Goal: Task Accomplishment & Management: Manage account settings

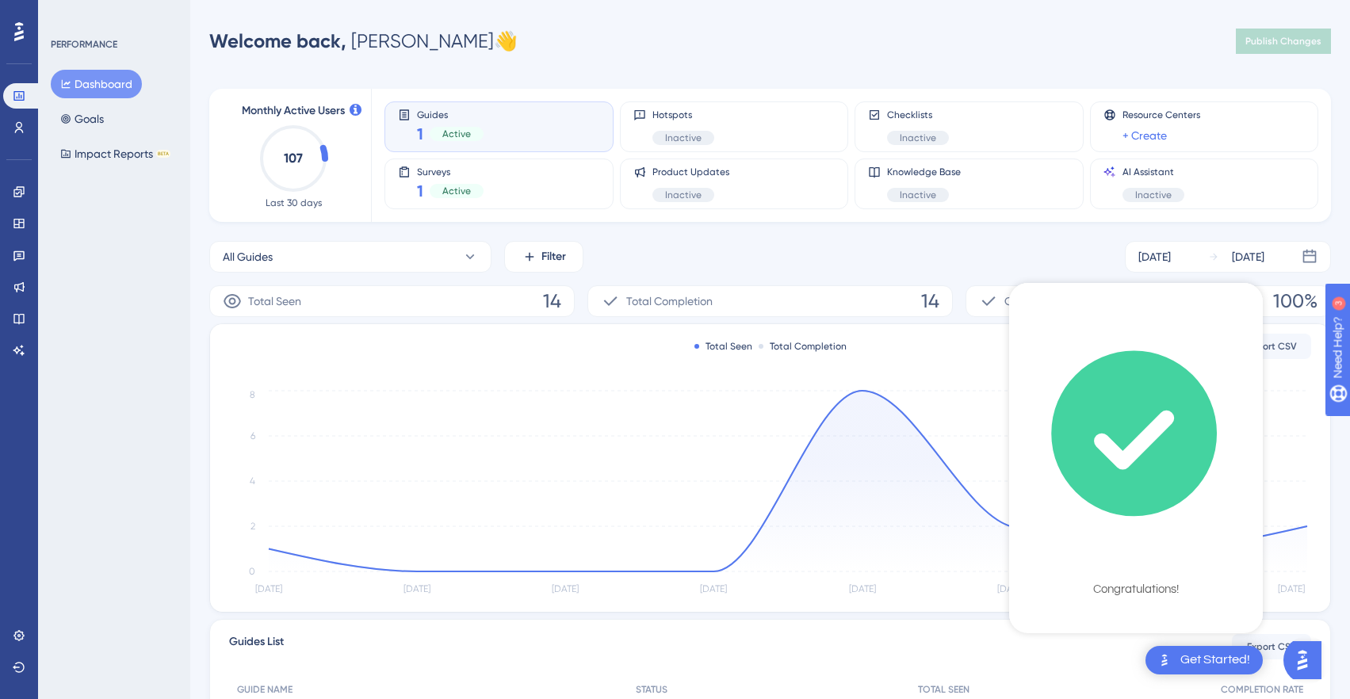
click at [1190, 646] on div "Get Started!" at bounding box center [1203, 660] width 117 height 29
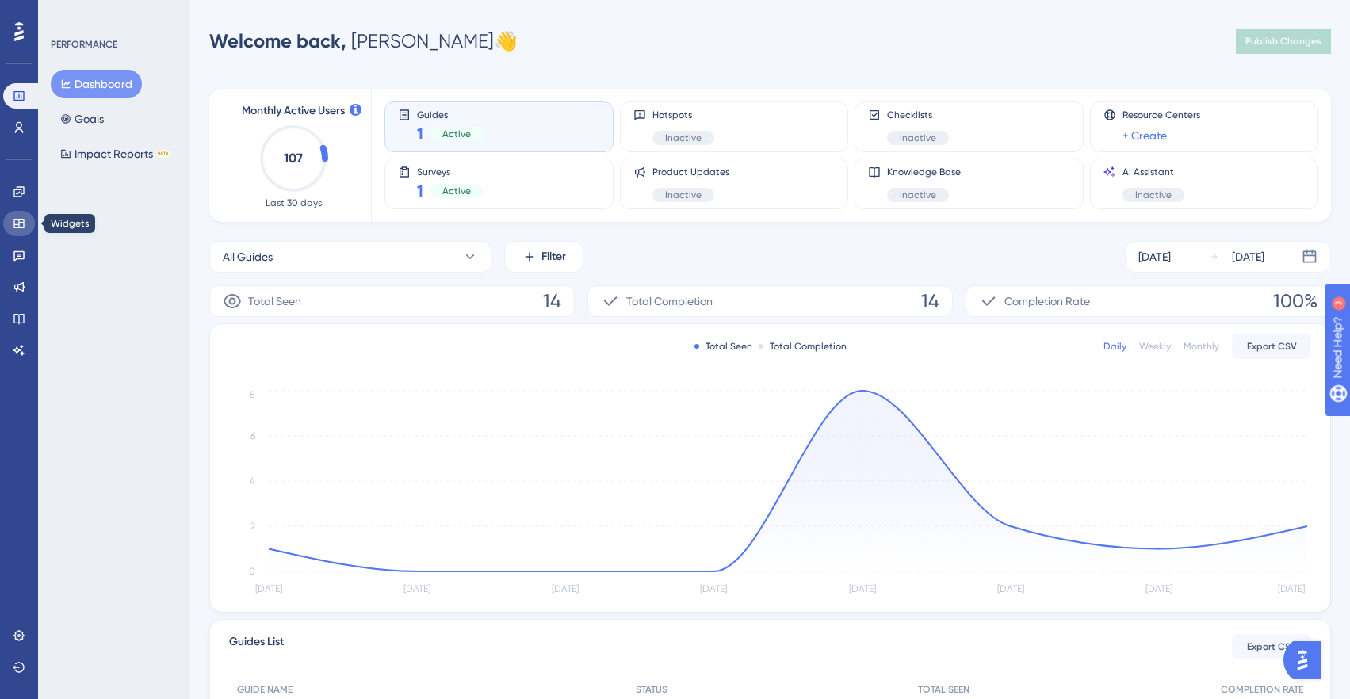
click at [19, 228] on icon at bounding box center [19, 223] width 13 height 13
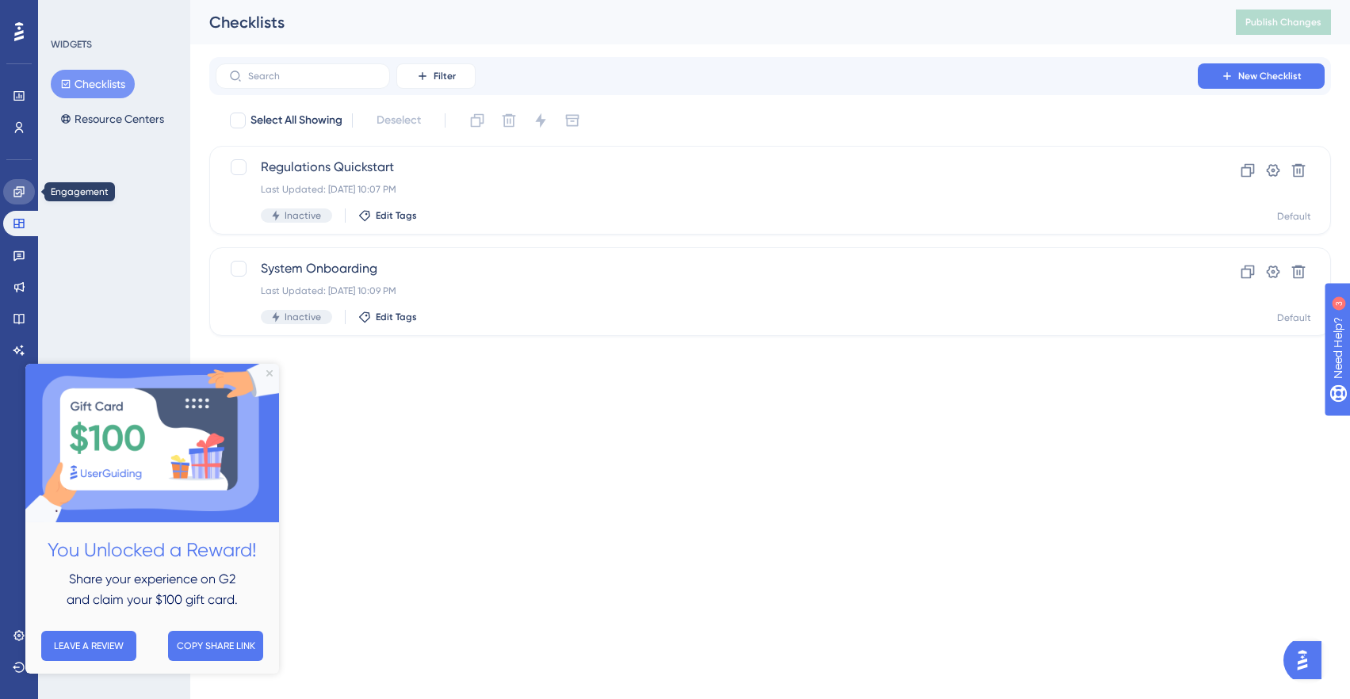
click at [21, 197] on icon at bounding box center [19, 191] width 13 height 13
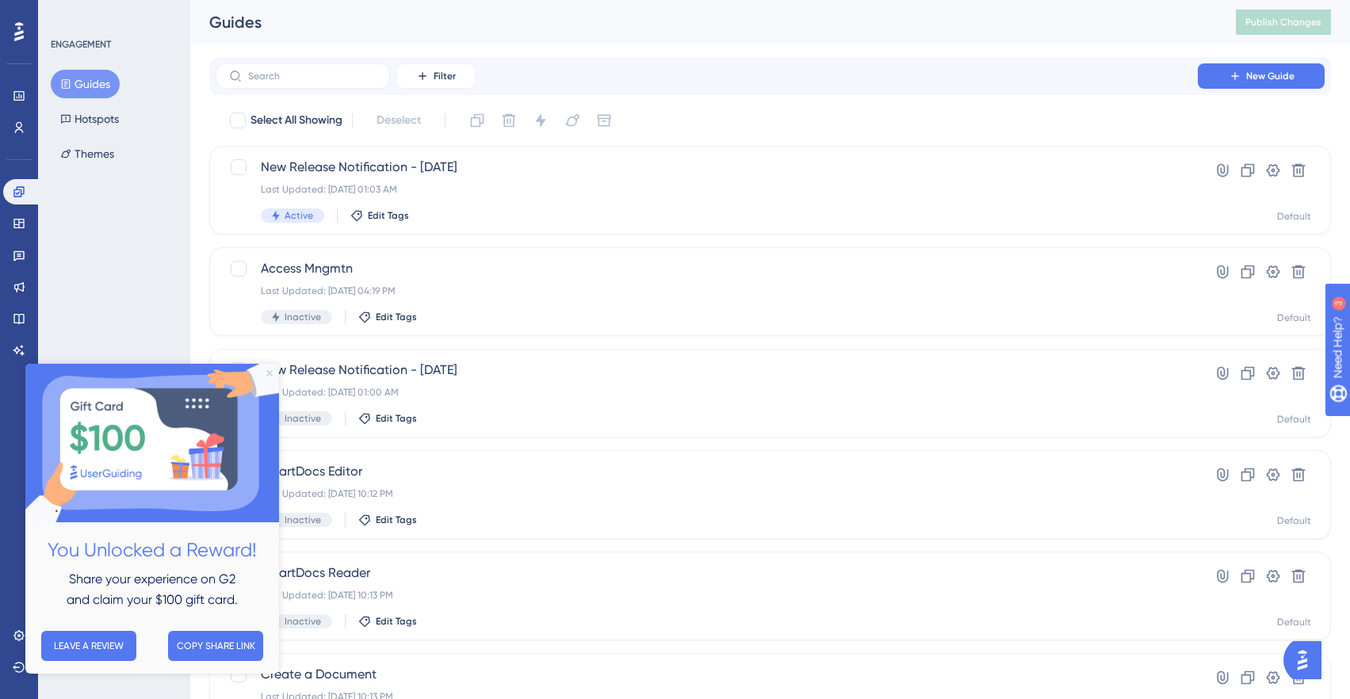
click at [267, 377] on icon "Close Preview" at bounding box center [269, 373] width 6 height 6
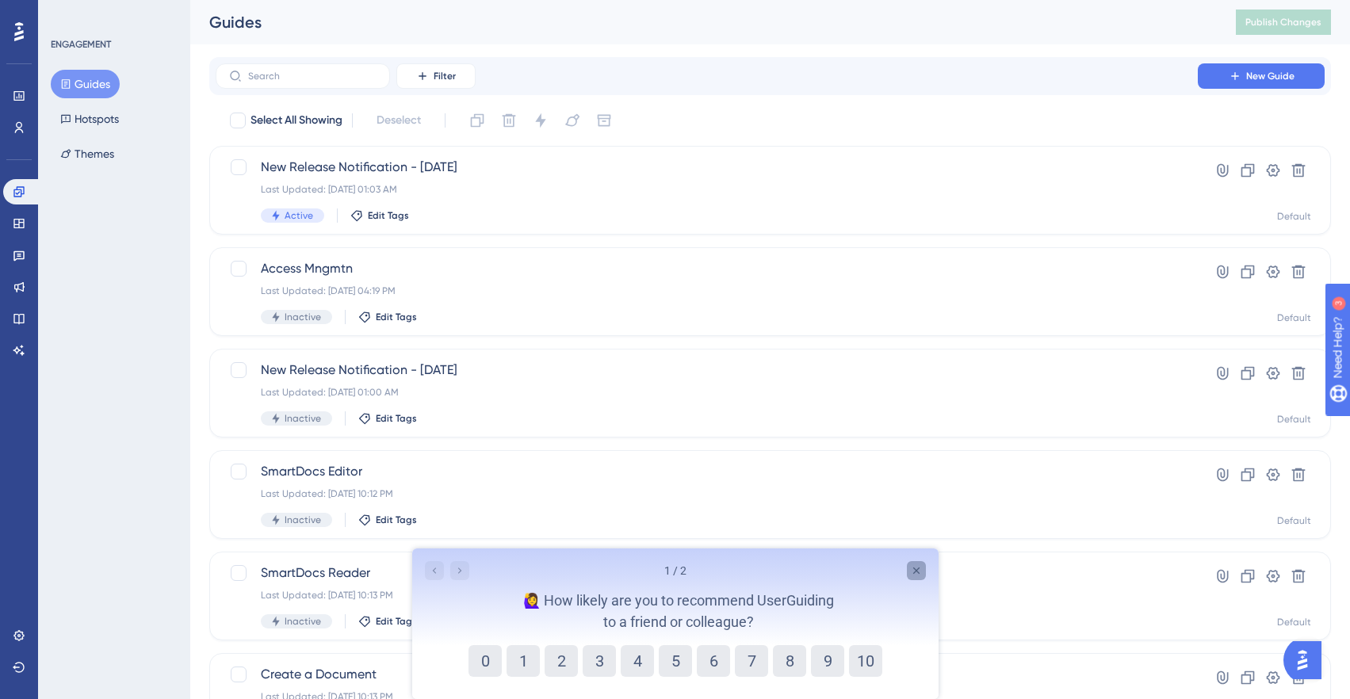
click at [913, 575] on icon "Close survey" at bounding box center [915, 570] width 13 height 13
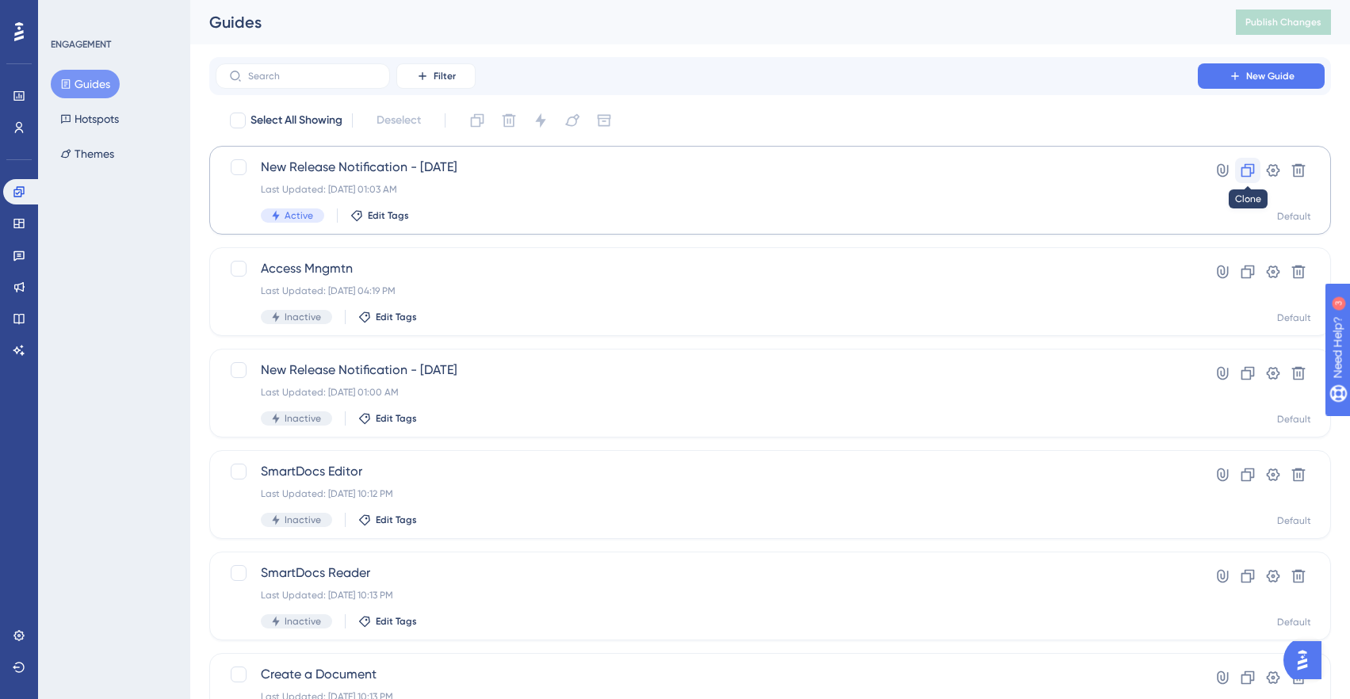
click at [1249, 170] on icon at bounding box center [1247, 170] width 13 height 13
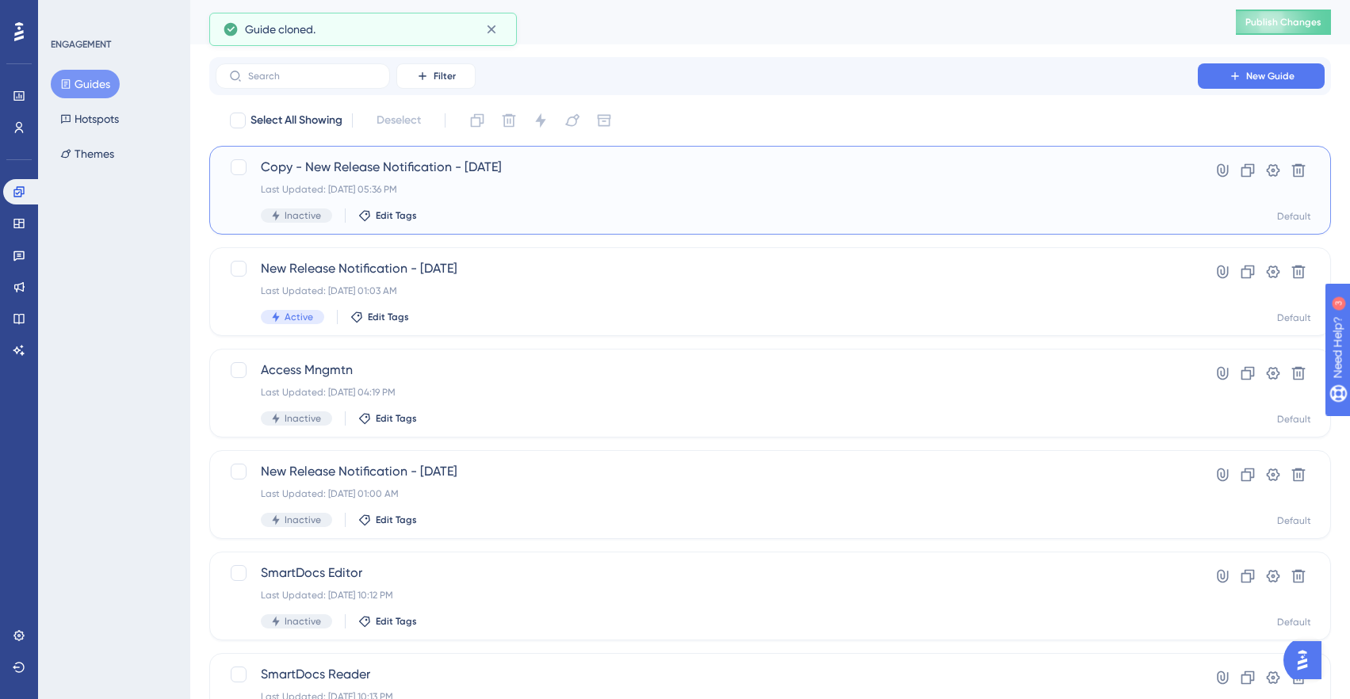
click at [486, 203] on div "Copy - New Release Notification - [DATE] Last Updated: [DATE] 05:36 PM Inactive…" at bounding box center [707, 190] width 892 height 65
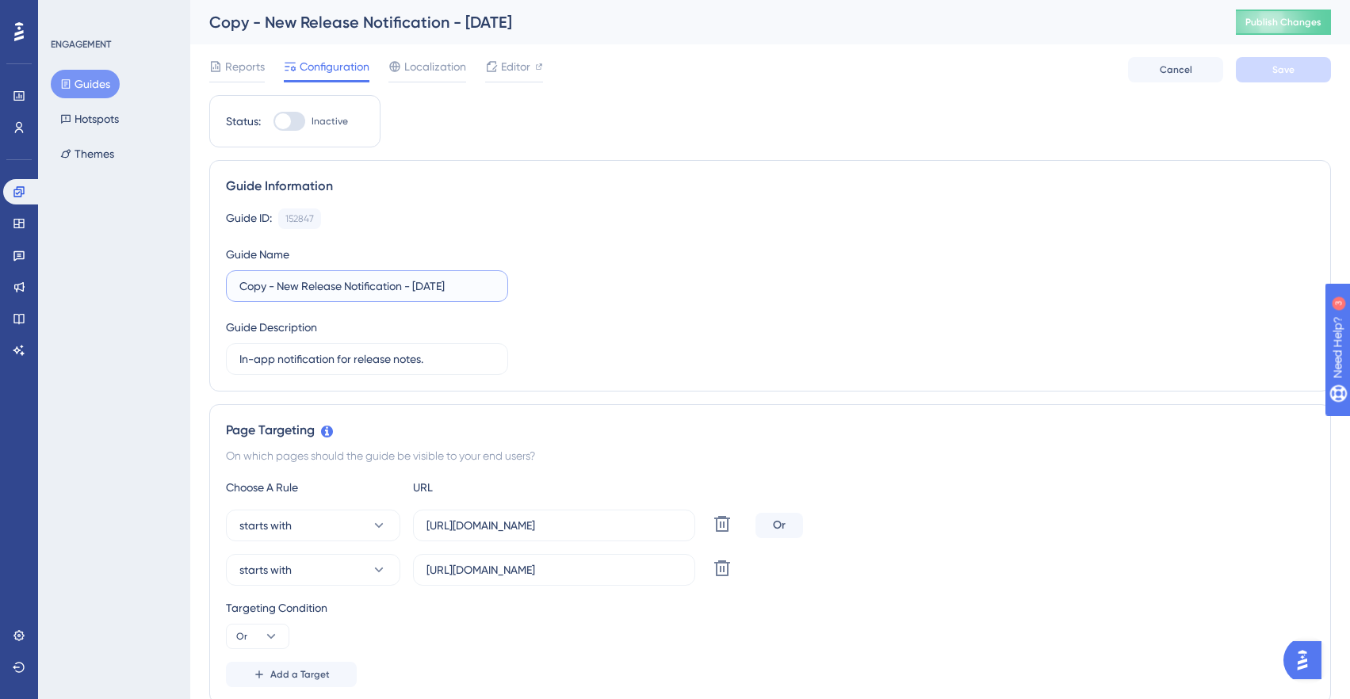
drag, startPoint x: 277, startPoint y: 288, endPoint x: 208, endPoint y: 284, distance: 69.9
click at [211, 284] on div "Guide Information Guide ID: 152847 Copy Guide Name Copy - New Release Notificat…" at bounding box center [770, 275] width 1122 height 231
click at [449, 291] on input "New Release Notification - [DATE]" at bounding box center [366, 285] width 255 height 17
type input "New Release Notification - [DATE]"
click at [1308, 79] on button "Save" at bounding box center [1283, 69] width 95 height 25
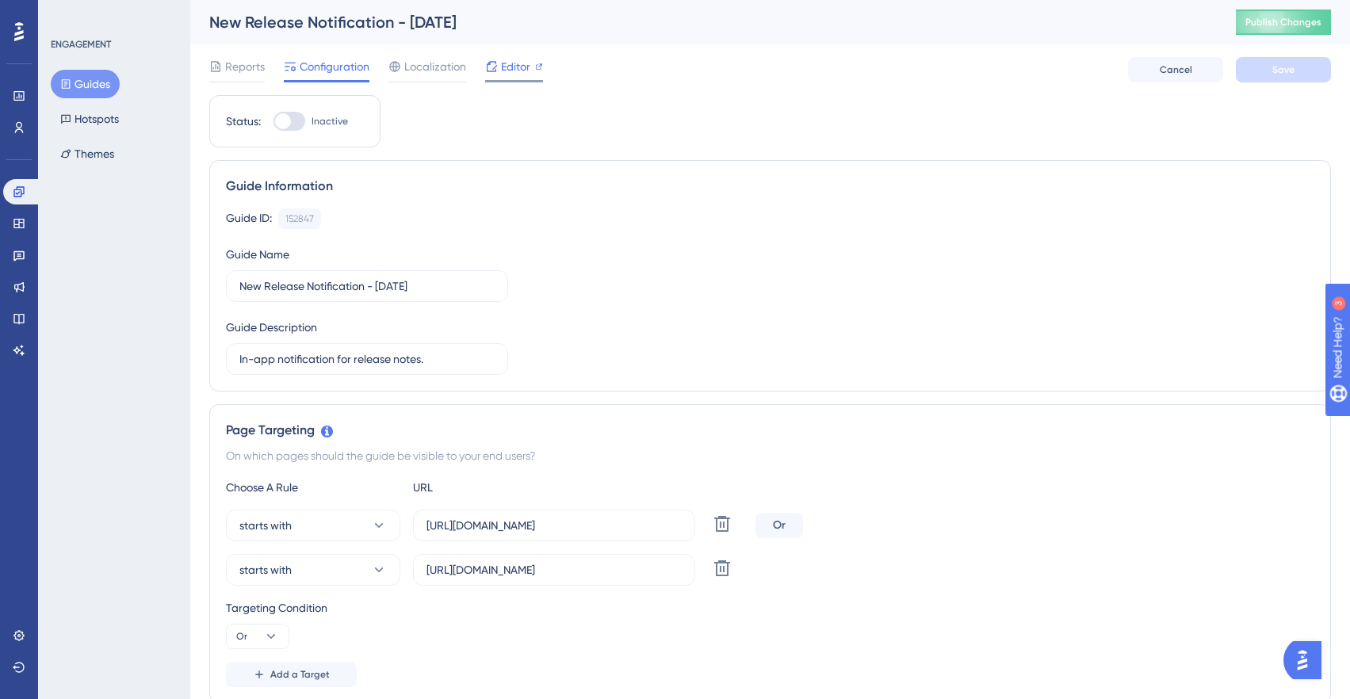
click at [508, 71] on span "Editor" at bounding box center [515, 66] width 29 height 19
click at [285, 112] on div at bounding box center [289, 121] width 32 height 19
click at [273, 121] on input "Inactive" at bounding box center [273, 121] width 1 height 1
checkbox input "true"
click at [1293, 63] on button "Save" at bounding box center [1283, 69] width 95 height 25
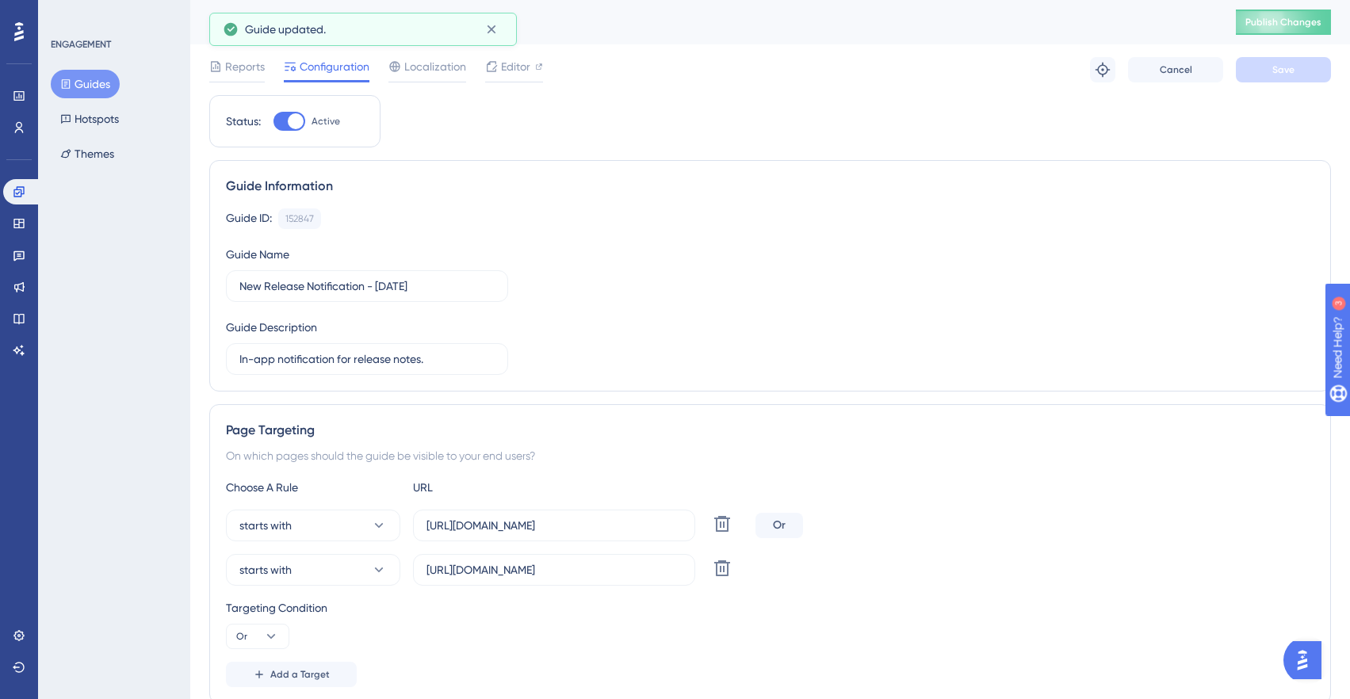
click at [75, 90] on button "Guides" at bounding box center [85, 84] width 69 height 29
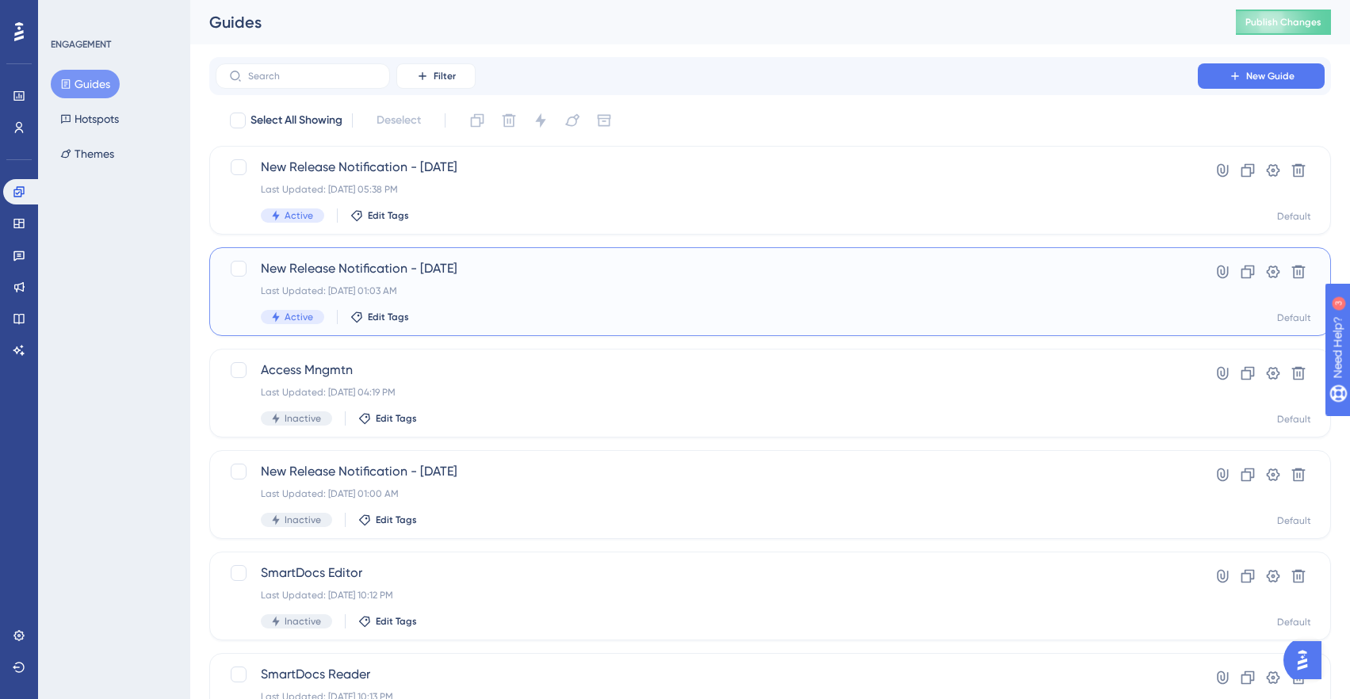
click at [538, 301] on div "New Release Notification - [DATE] Last Updated: [DATE] 01:03 AM Active Edit Tags" at bounding box center [707, 291] width 892 height 65
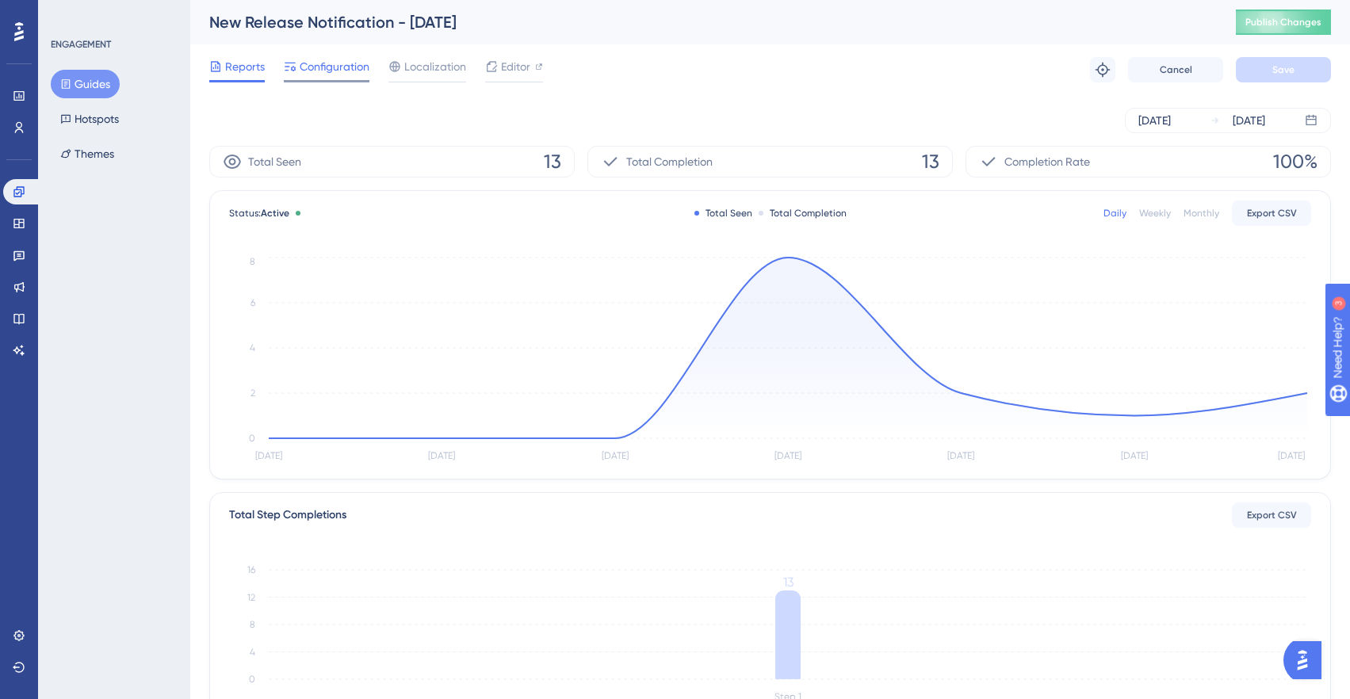
click at [326, 67] on span "Configuration" at bounding box center [335, 66] width 70 height 19
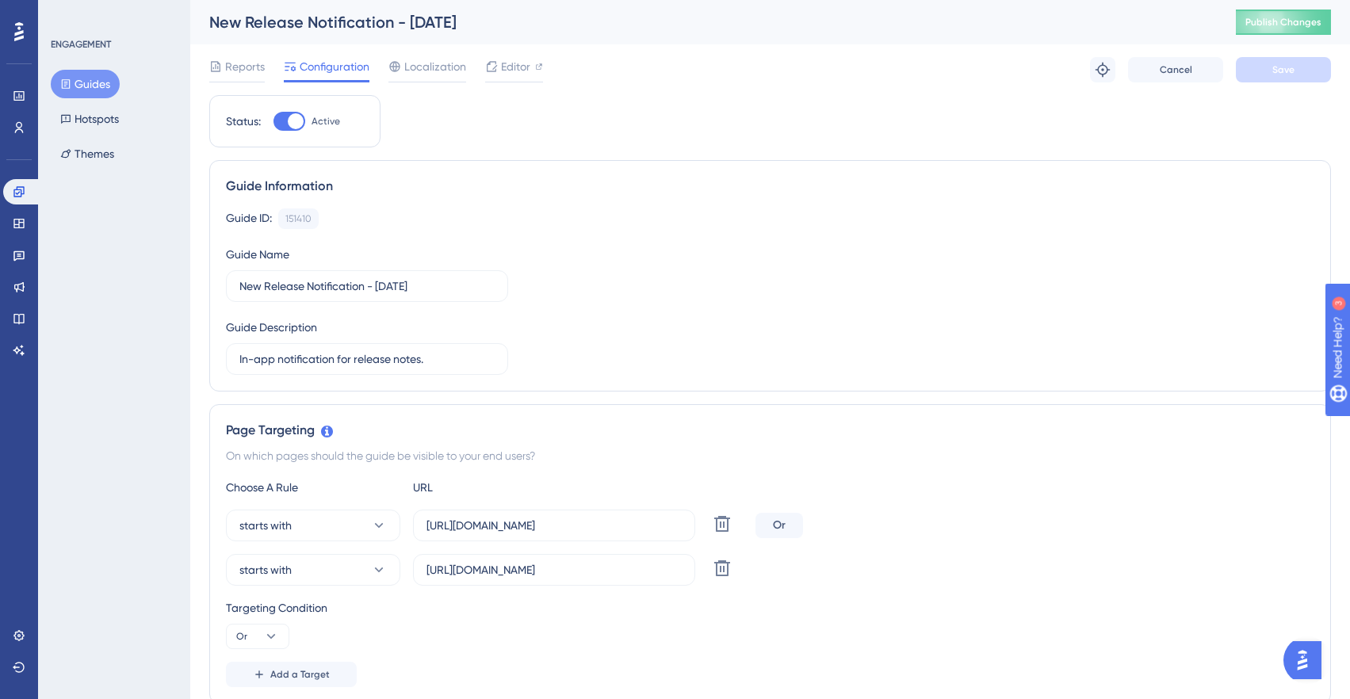
click at [293, 117] on div at bounding box center [296, 121] width 16 height 16
click at [273, 121] on input "Active" at bounding box center [273, 121] width 1 height 1
checkbox input "false"
click at [1270, 82] on div "Reports Configuration Localization Editor Cancel Save" at bounding box center [770, 69] width 1122 height 51
click at [1288, 77] on button "Save" at bounding box center [1283, 69] width 95 height 25
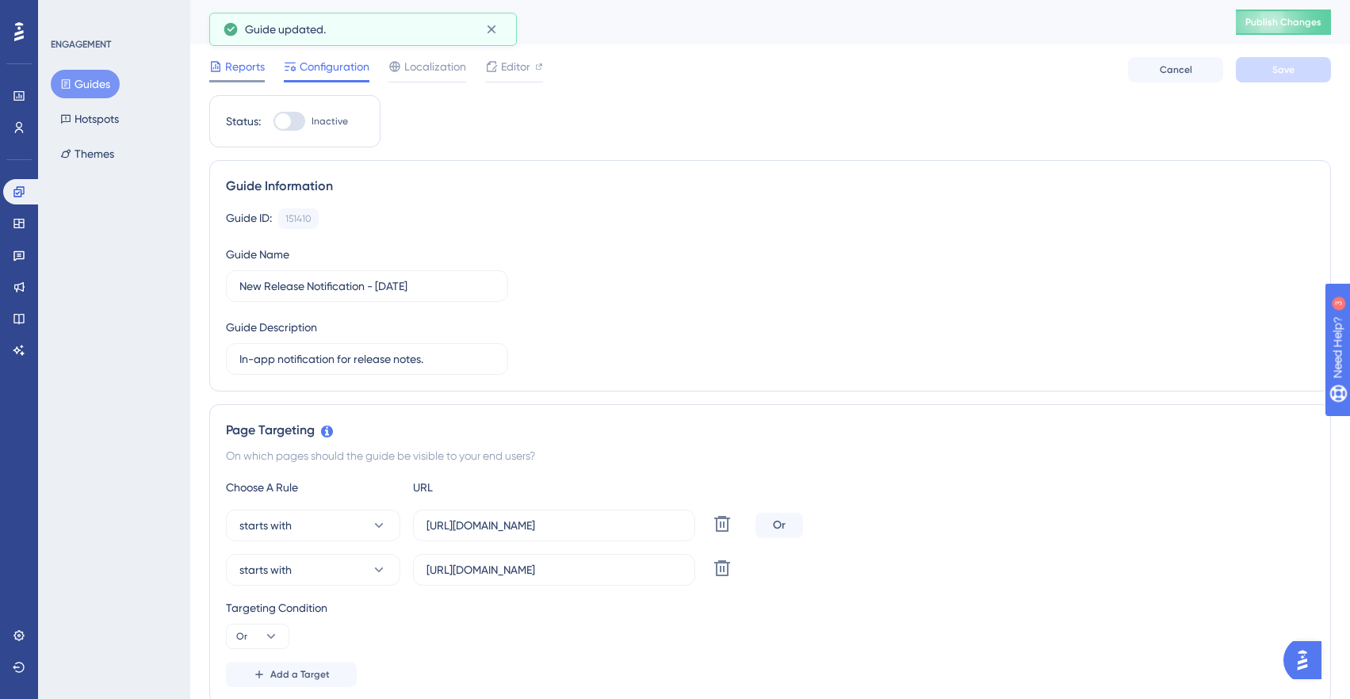
click at [230, 67] on span "Reports" at bounding box center [245, 66] width 40 height 19
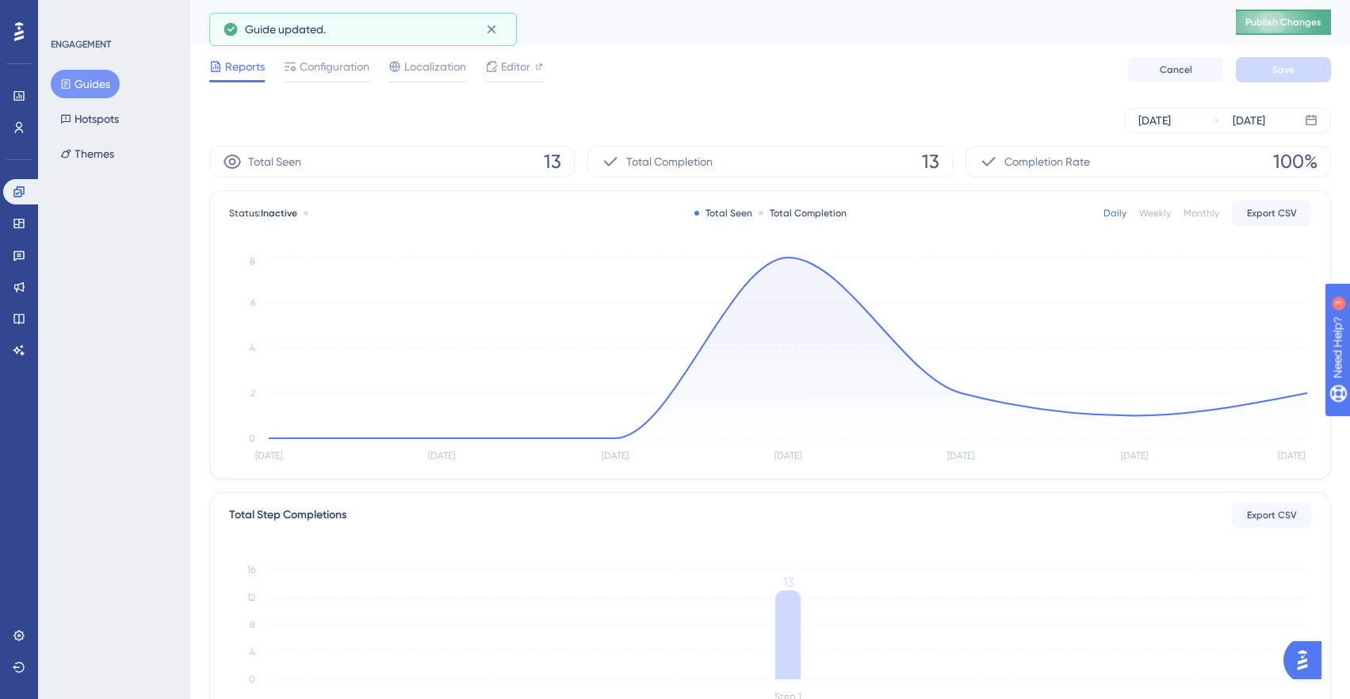
click at [1277, 18] on span "Publish Changes" at bounding box center [1283, 22] width 76 height 13
click at [489, 24] on icon at bounding box center [492, 29] width 16 height 16
